Goal: Task Accomplishment & Management: Manage account settings

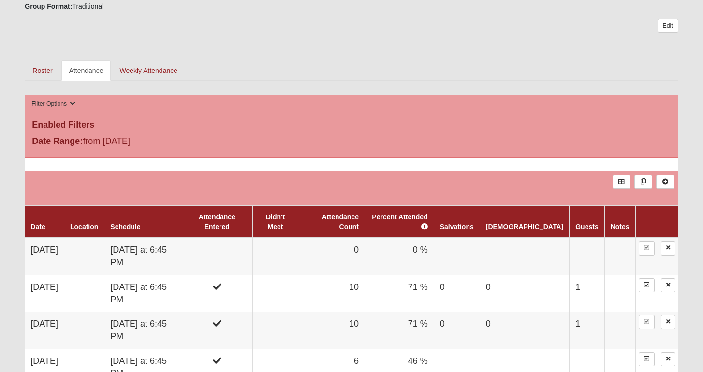
scroll to position [390, 0]
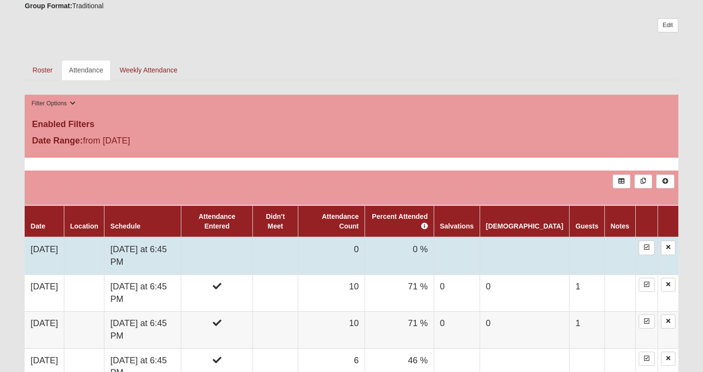
click at [244, 242] on td at bounding box center [217, 255] width 72 height 37
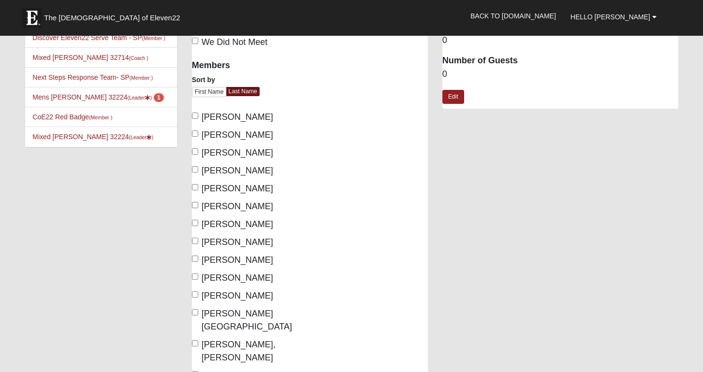
scroll to position [72, 0]
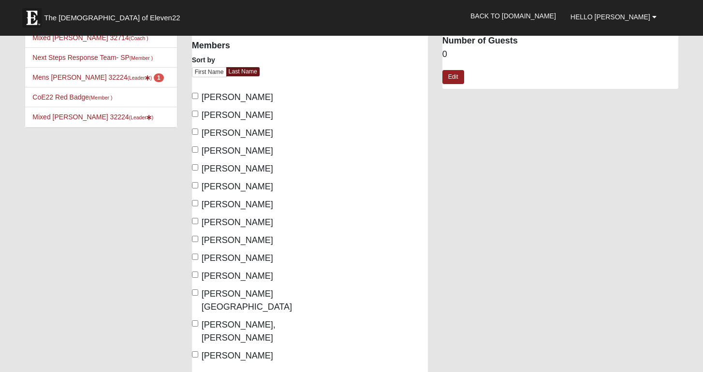
click at [195, 93] on input "[PERSON_NAME]" at bounding box center [195, 96] width 6 height 6
checkbox input "true"
click at [195, 112] on input "[PERSON_NAME]" at bounding box center [195, 114] width 6 height 6
checkbox input "true"
click at [198, 128] on label "[PERSON_NAME]" at bounding box center [232, 133] width 81 height 13
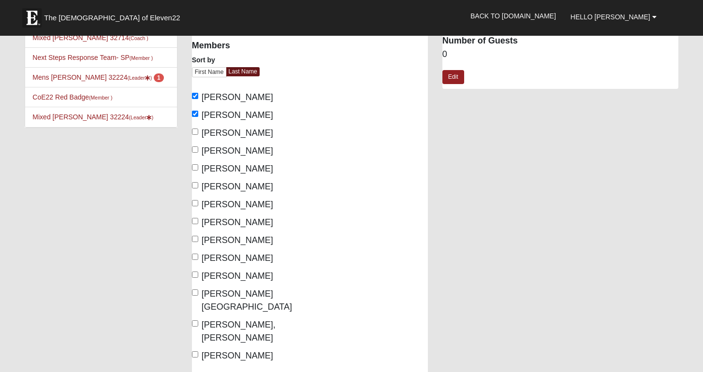
click at [198, 129] on input "[PERSON_NAME]" at bounding box center [195, 132] width 6 height 6
checkbox input "true"
click at [197, 150] on input "[PERSON_NAME]" at bounding box center [195, 149] width 6 height 6
click at [193, 148] on input "[PERSON_NAME]" at bounding box center [195, 149] width 6 height 6
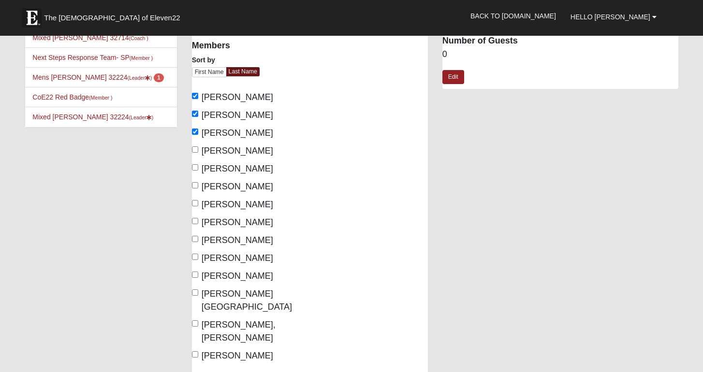
checkbox input "true"
click at [195, 204] on input "[PERSON_NAME]" at bounding box center [195, 203] width 6 height 6
checkbox input "true"
click at [194, 218] on input "[PERSON_NAME]" at bounding box center [195, 221] width 6 height 6
checkbox input "true"
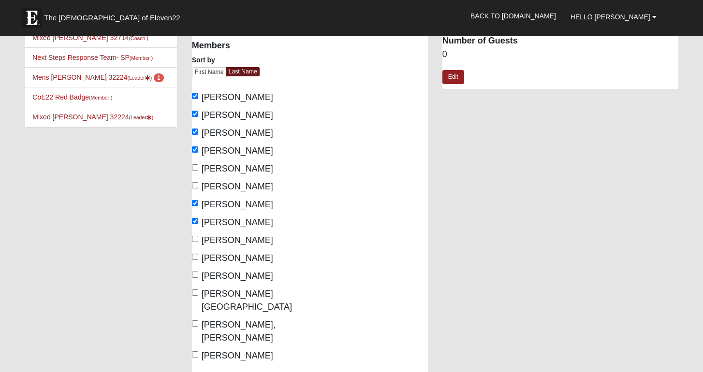
click at [196, 271] on label "[PERSON_NAME]" at bounding box center [232, 276] width 81 height 13
click at [196, 272] on input "[PERSON_NAME]" at bounding box center [195, 275] width 6 height 6
checkbox input "true"
click at [196, 351] on input "[PERSON_NAME]" at bounding box center [195, 354] width 6 height 6
checkbox input "true"
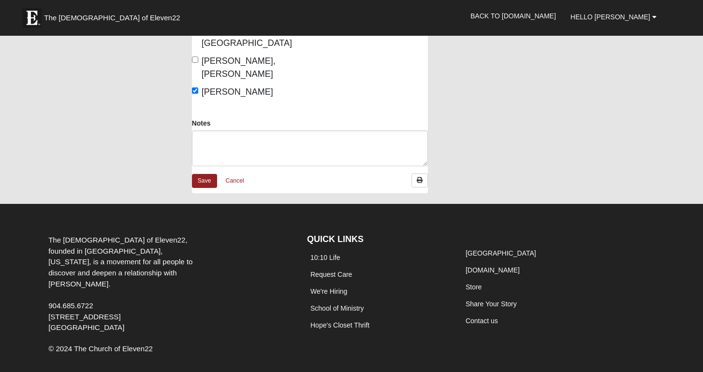
scroll to position [336, 0]
click at [205, 174] on link "Save" at bounding box center [204, 181] width 25 height 14
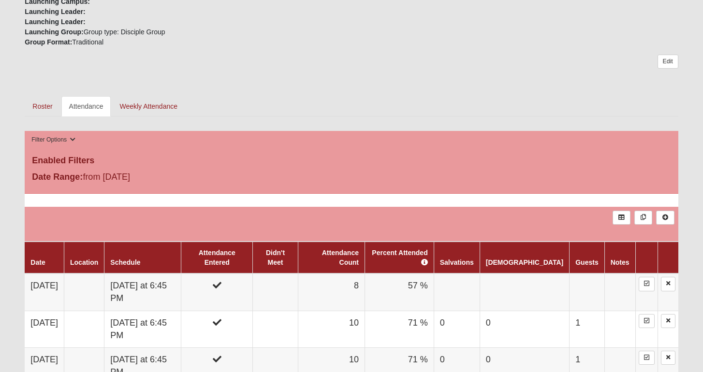
scroll to position [395, 0]
